Goal: Obtain resource: Obtain resource

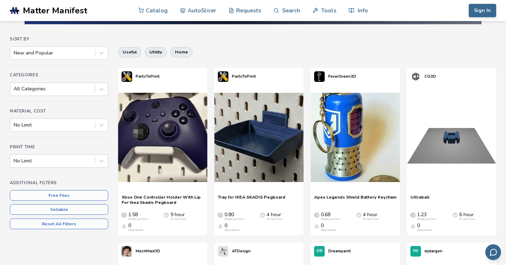
scroll to position [50, 0]
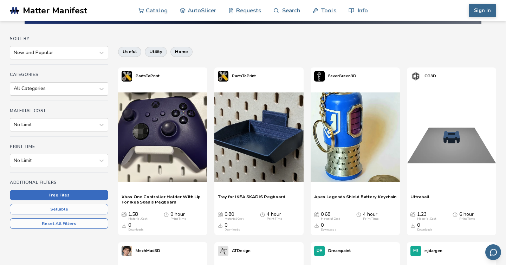
click at [78, 195] on button "Free Files" at bounding box center [59, 195] width 98 height 11
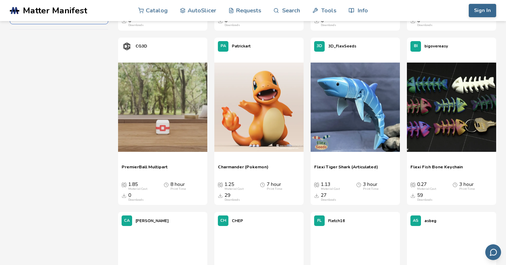
scroll to position [256, 0]
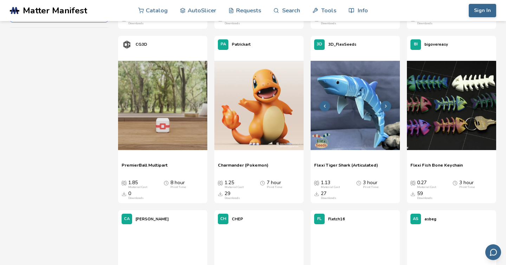
click at [343, 100] on img at bounding box center [354, 105] width 89 height 89
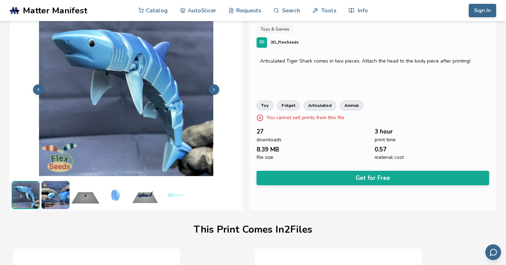
scroll to position [25, 0]
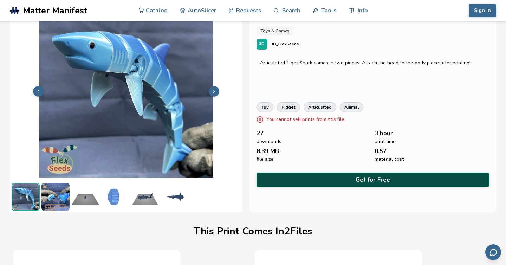
click at [294, 179] on button "Get for Free" at bounding box center [372, 179] width 232 height 14
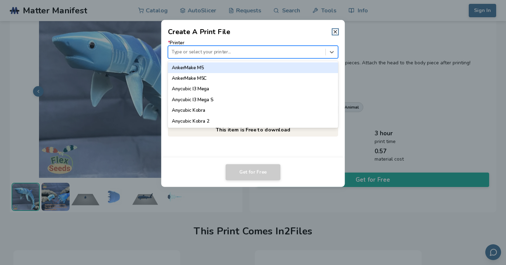
click at [247, 55] on div at bounding box center [246, 51] width 150 height 7
type input "*"
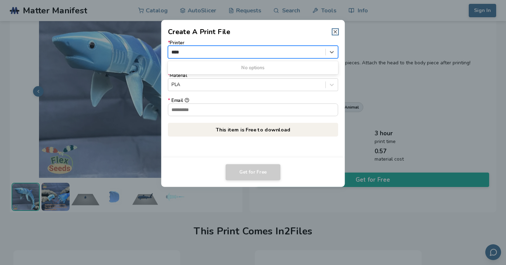
type input "****"
click at [334, 31] on line at bounding box center [335, 31] width 3 height 3
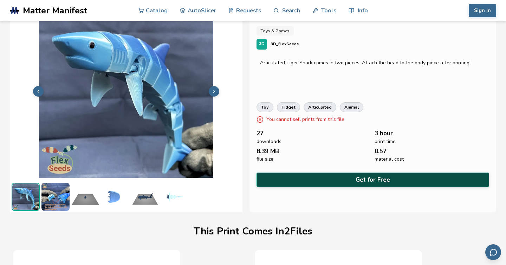
click at [291, 179] on button "Get for Free" at bounding box center [372, 179] width 232 height 14
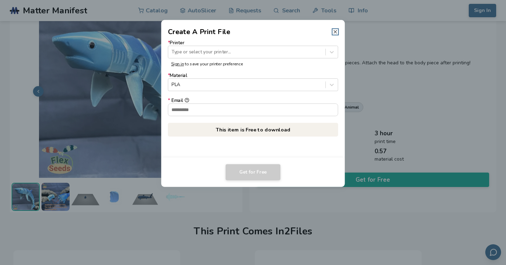
click at [334, 31] on line at bounding box center [335, 31] width 3 height 3
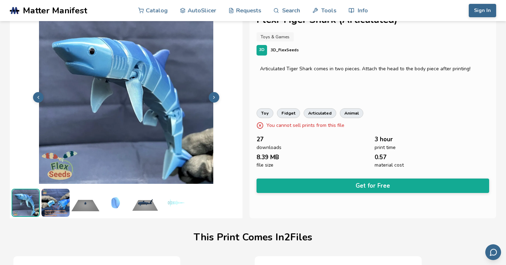
scroll to position [0, 0]
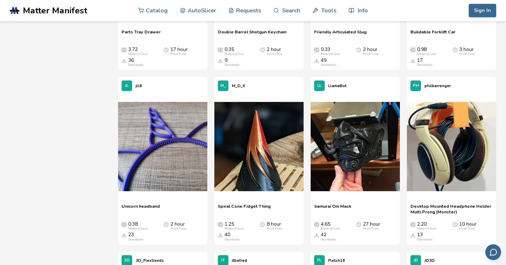
scroll to position [913, 0]
